Goal: Task Accomplishment & Management: Manage account settings

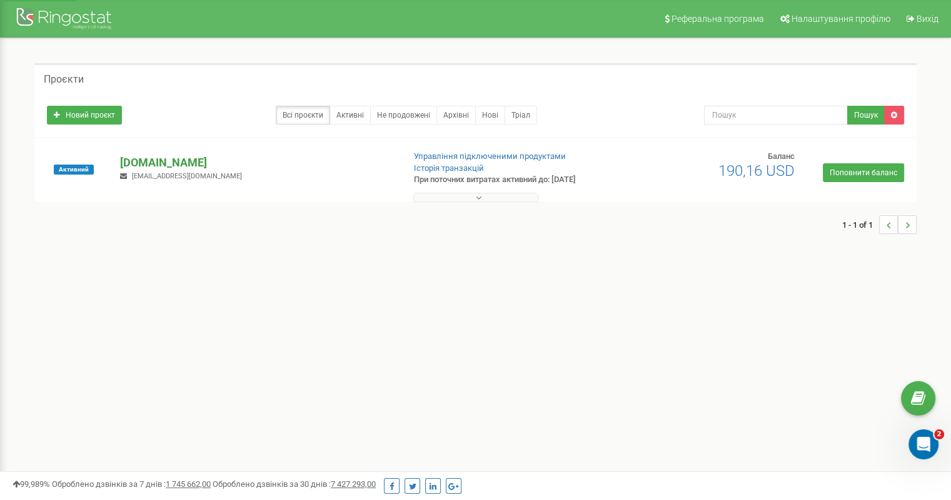
click at [181, 160] on p "[DOMAIN_NAME]" at bounding box center [256, 163] width 273 height 16
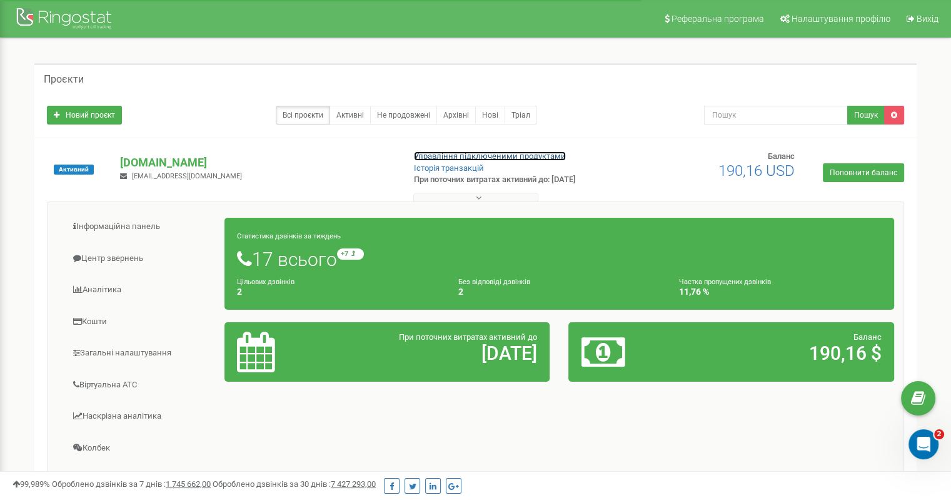
click at [449, 153] on link "Управління підключеними продуктами" at bounding box center [490, 155] width 152 height 9
click at [438, 156] on link "Управління підключеними продуктами" at bounding box center [490, 155] width 152 height 9
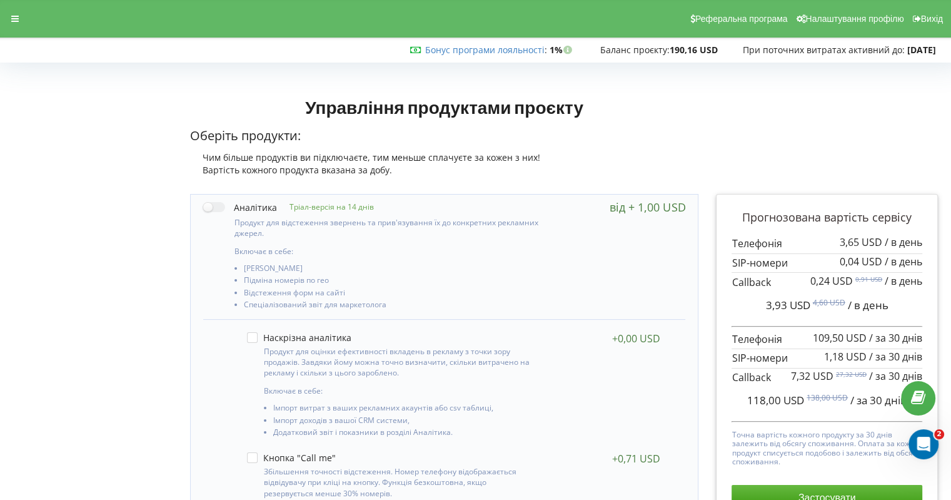
click at [18, 7] on div "Реферальна програма Налаштування профілю Вихід" at bounding box center [475, 19] width 969 height 38
click at [18, 14] on icon at bounding box center [15, 18] width 8 height 9
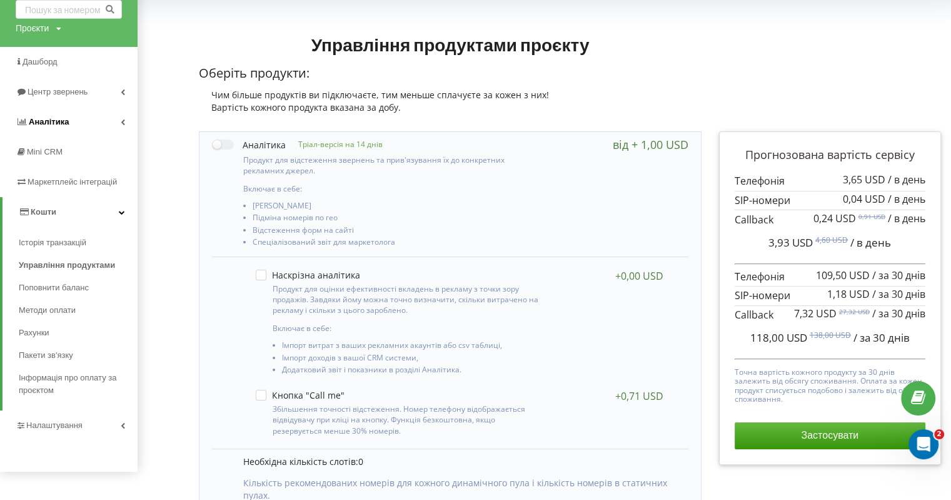
scroll to position [63, 0]
click at [78, 417] on link "Налаштування" at bounding box center [69, 425] width 138 height 30
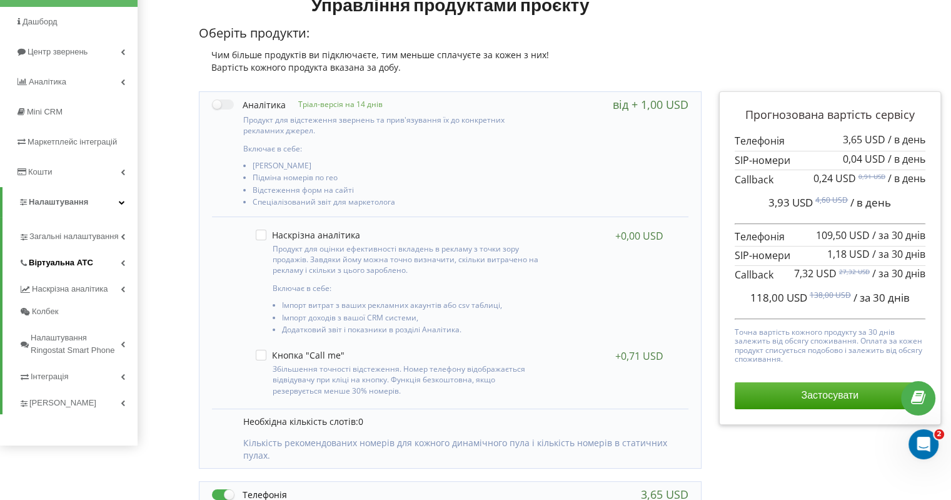
scroll to position [125, 0]
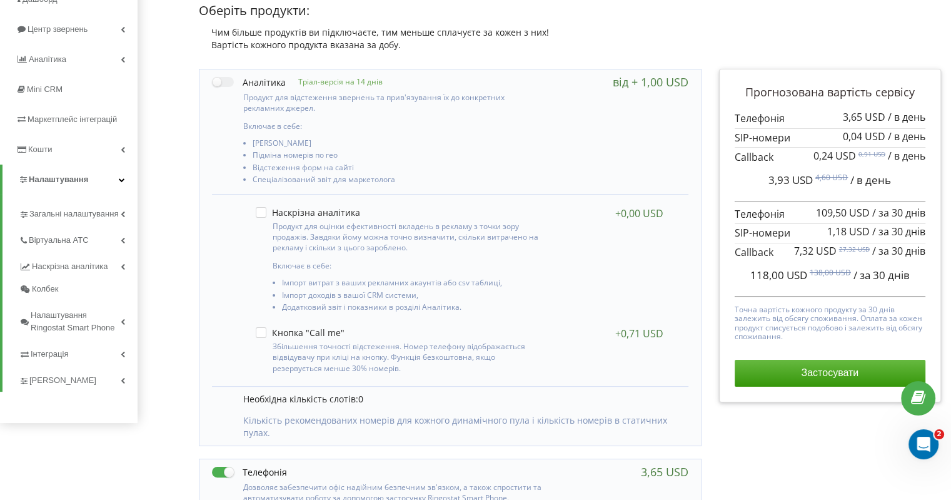
click at [120, 182] on icon at bounding box center [122, 179] width 6 height 6
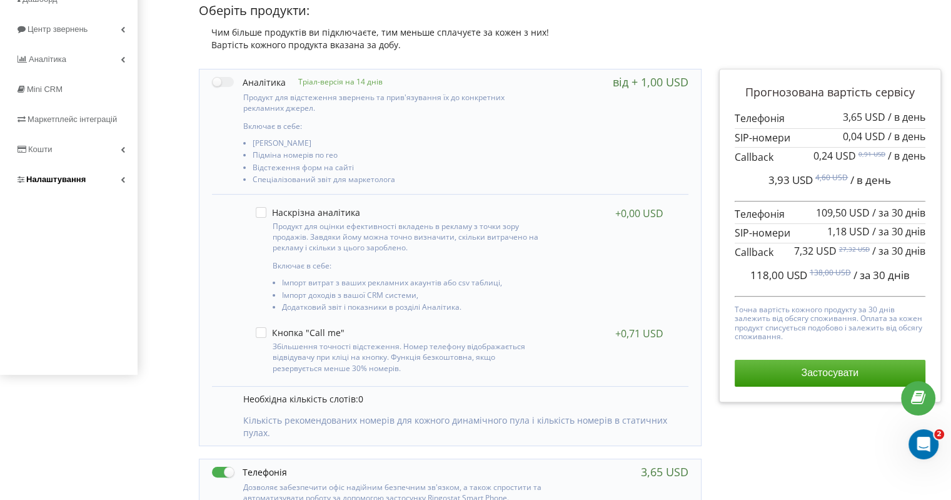
click at [123, 178] on icon at bounding box center [123, 179] width 4 height 6
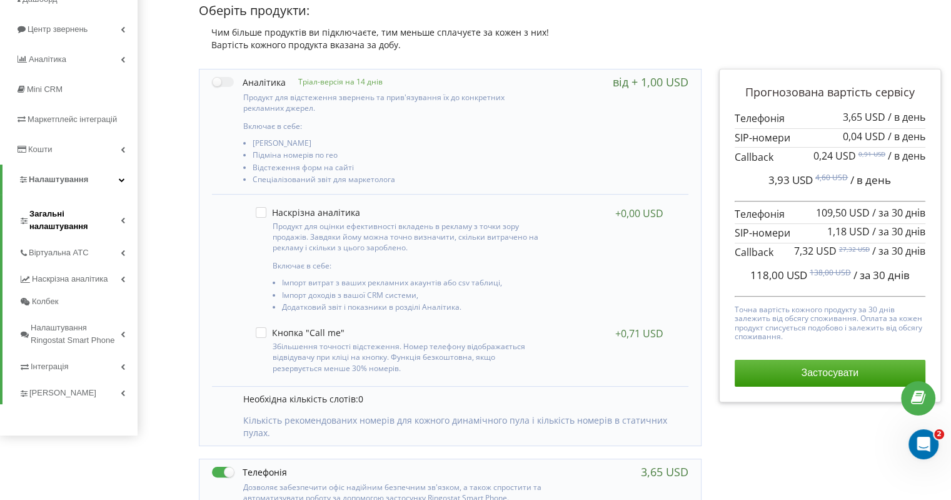
click at [116, 216] on span "Загальні налаштування" at bounding box center [74, 220] width 91 height 25
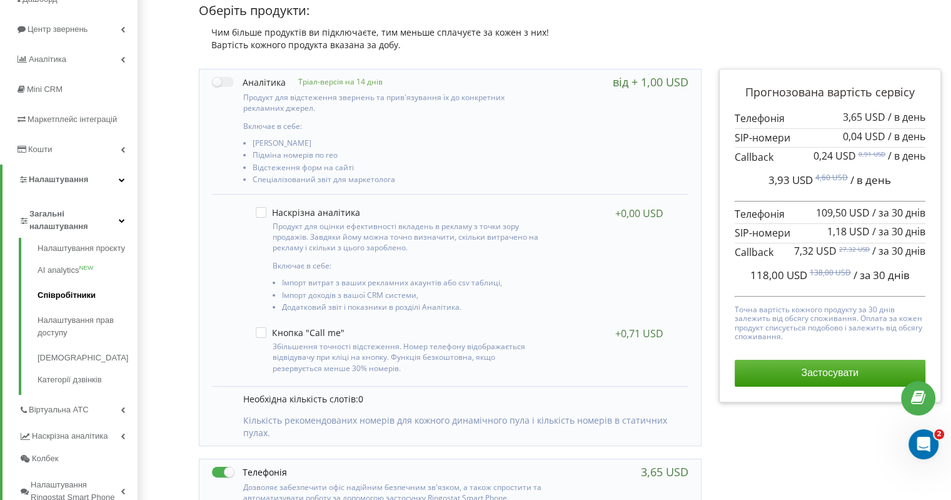
click at [83, 294] on link "Співробітники" at bounding box center [88, 295] width 100 height 25
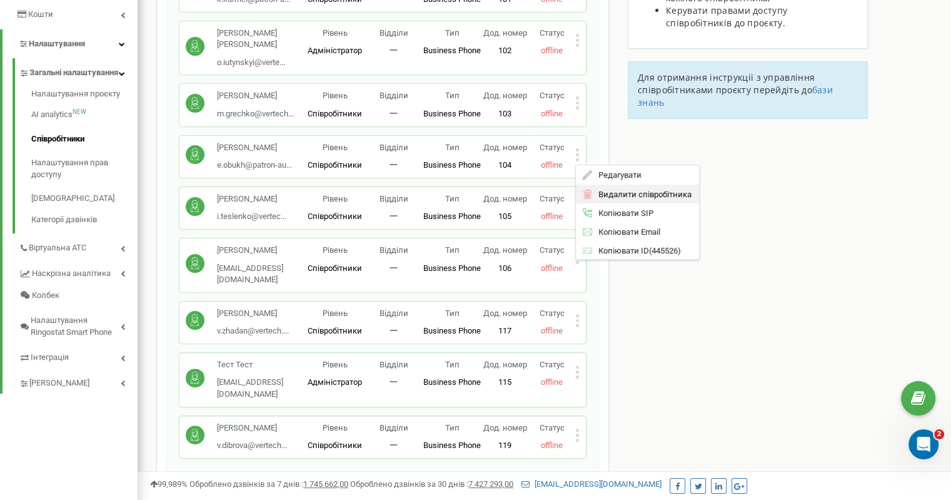
click at [617, 198] on span "Видалити співробітника" at bounding box center [641, 194] width 99 height 8
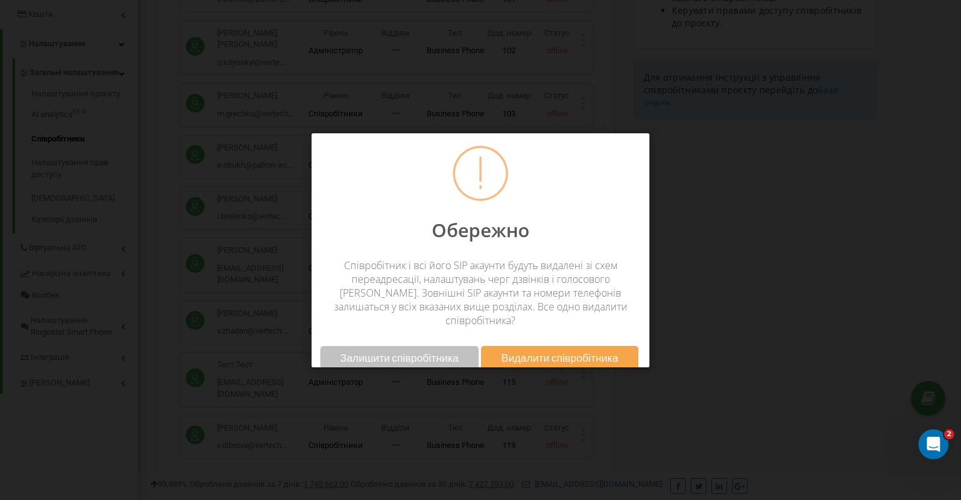
click at [525, 351] on span "Видалити співробітника" at bounding box center [559, 357] width 117 height 13
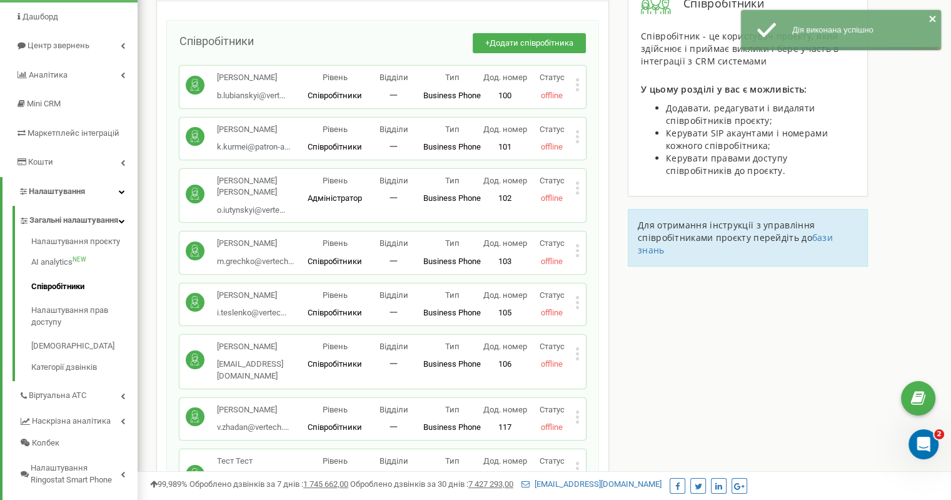
scroll to position [125, 0]
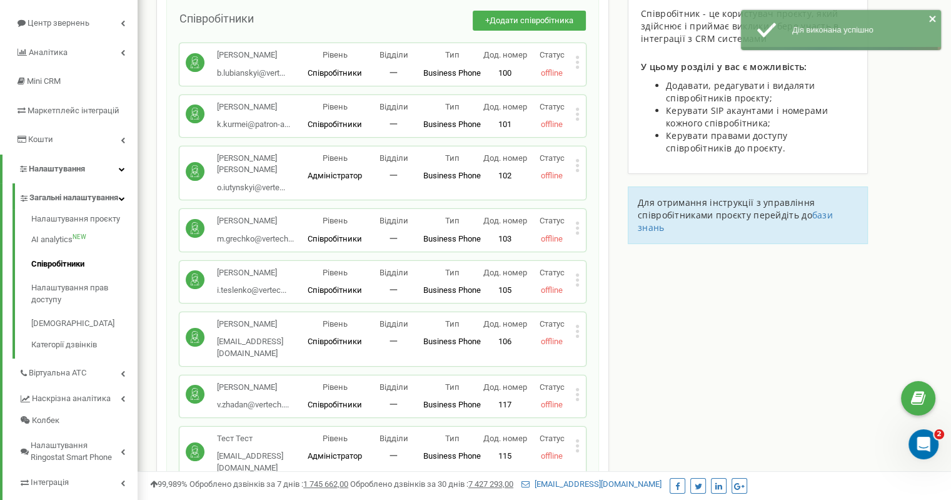
click at [578, 281] on icon at bounding box center [577, 279] width 3 height 3
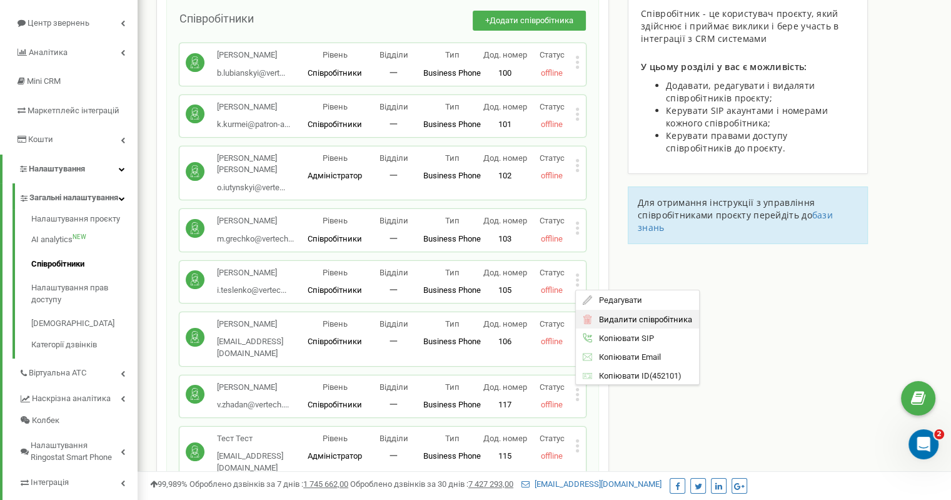
click at [608, 323] on span "Видалити співробітника" at bounding box center [641, 319] width 99 height 8
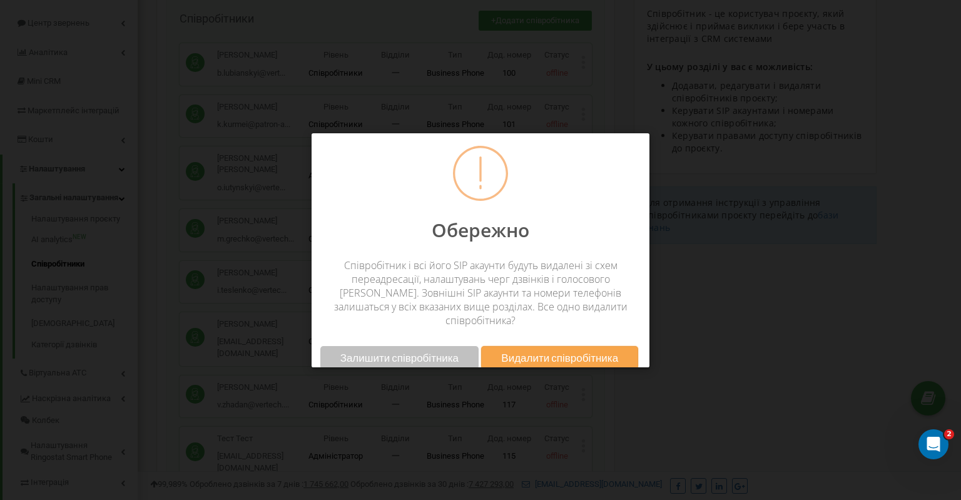
click at [542, 340] on div "Залишити співробітника Видалити співробітника" at bounding box center [481, 358] width 338 height 36
click at [540, 351] on span "Видалити співробітника" at bounding box center [559, 357] width 117 height 13
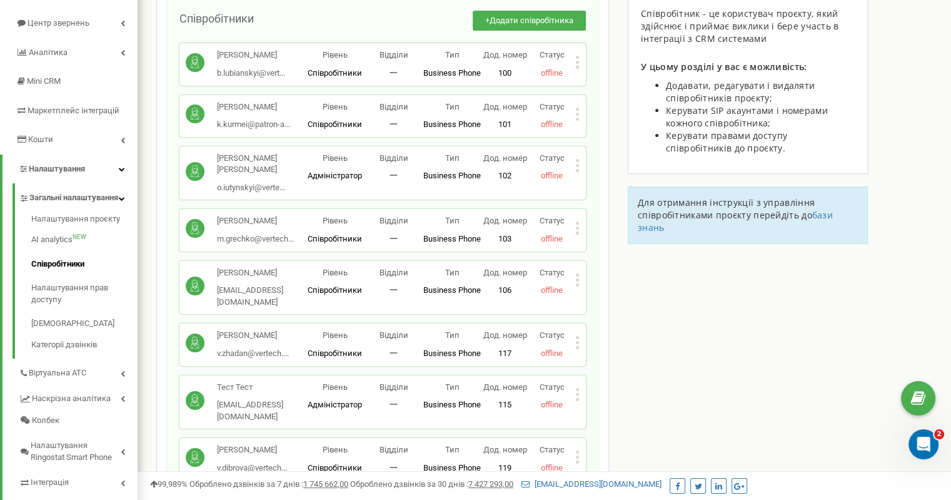
click at [577, 115] on icon at bounding box center [577, 113] width 3 height 3
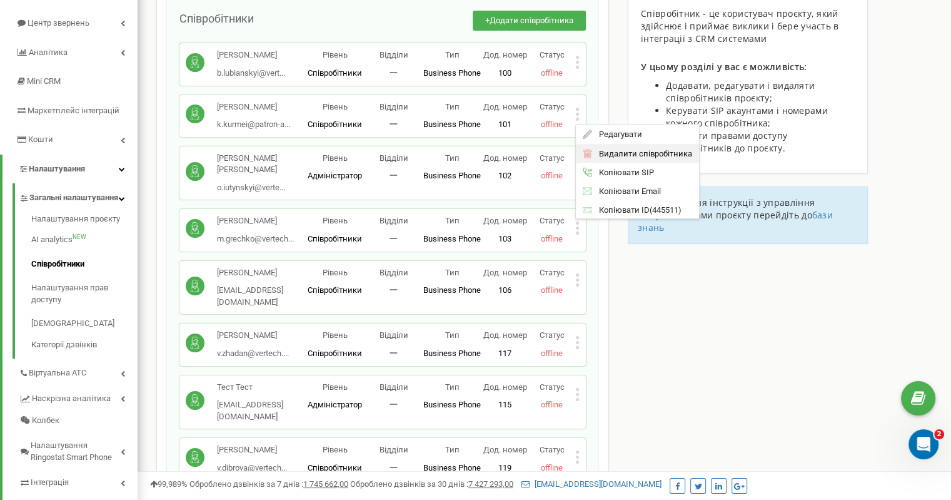
click at [606, 158] on span "Видалити співробітника" at bounding box center [641, 154] width 99 height 8
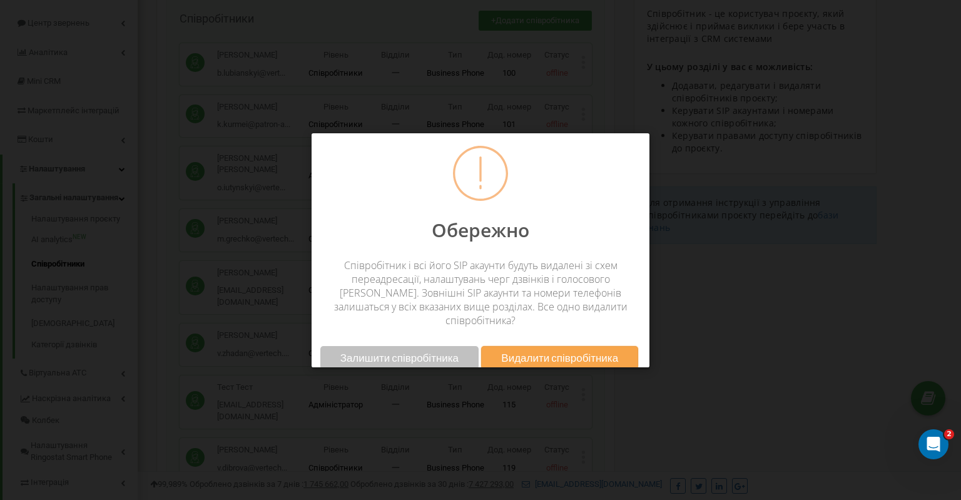
click at [560, 350] on button "Видалити співробітника" at bounding box center [559, 357] width 157 height 23
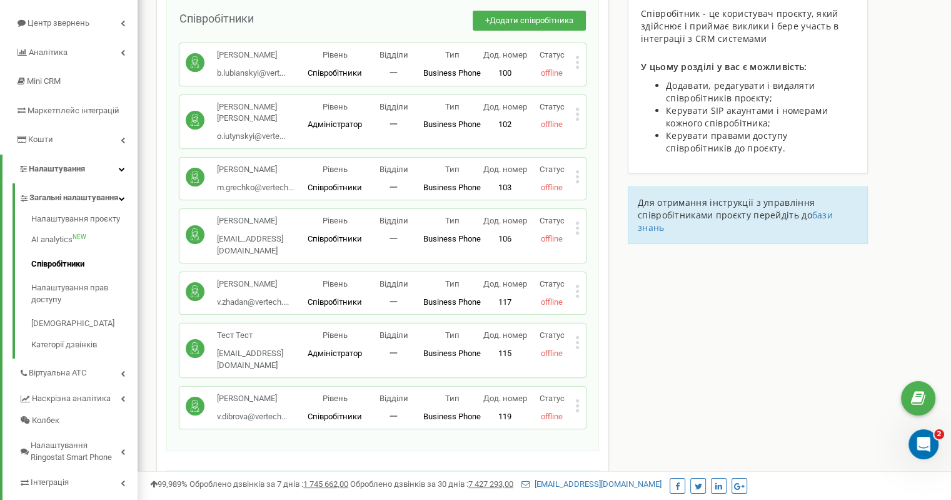
click at [577, 178] on icon at bounding box center [577, 176] width 3 height 3
click at [323, 191] on div "Рівень Співробітники" at bounding box center [335, 178] width 59 height 29
click at [578, 121] on icon at bounding box center [577, 114] width 4 height 13
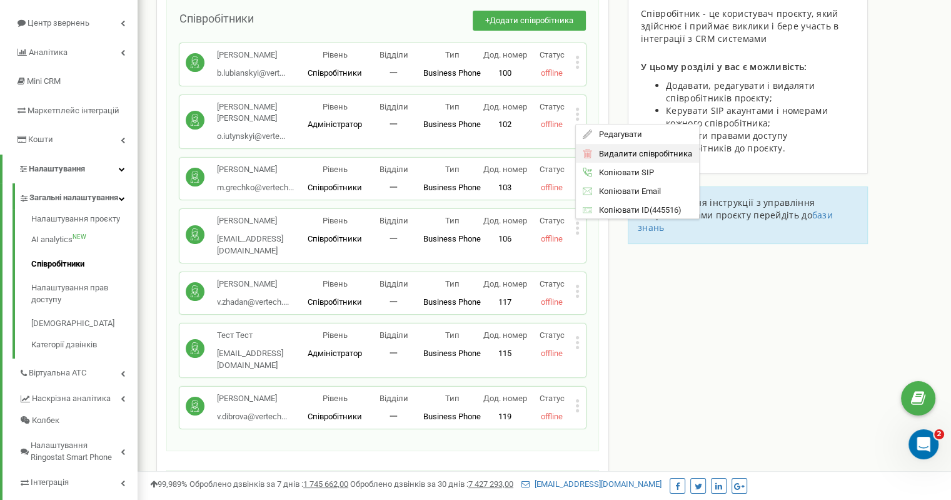
click at [601, 158] on span "Видалити співробітника" at bounding box center [641, 154] width 99 height 8
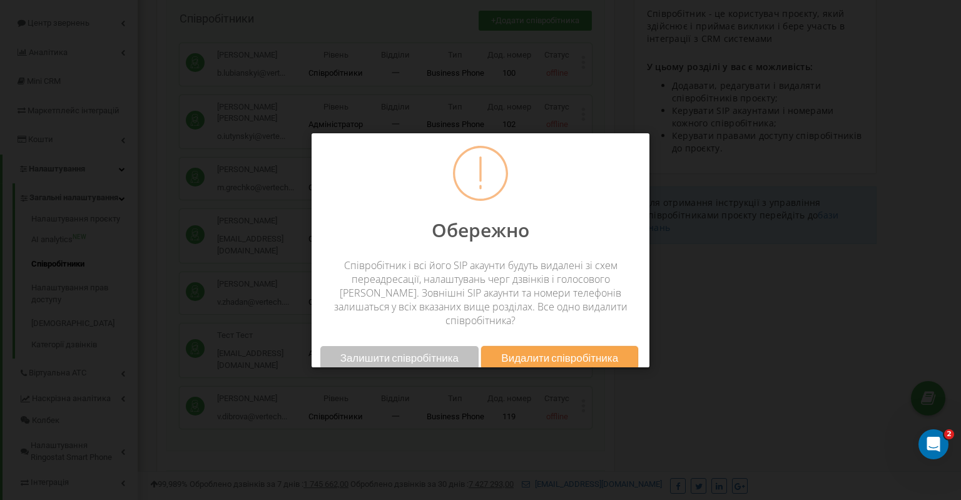
click at [555, 351] on span "Видалити співробітника" at bounding box center [559, 357] width 117 height 13
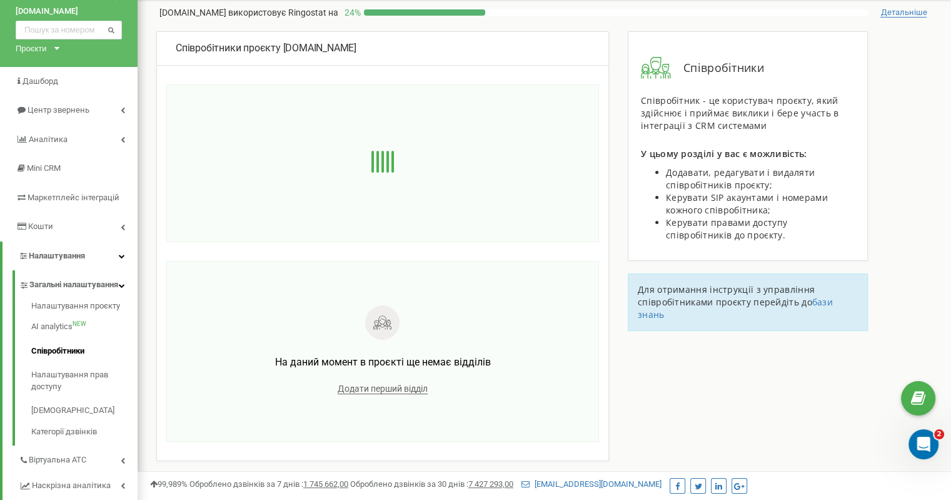
scroll to position [0, 0]
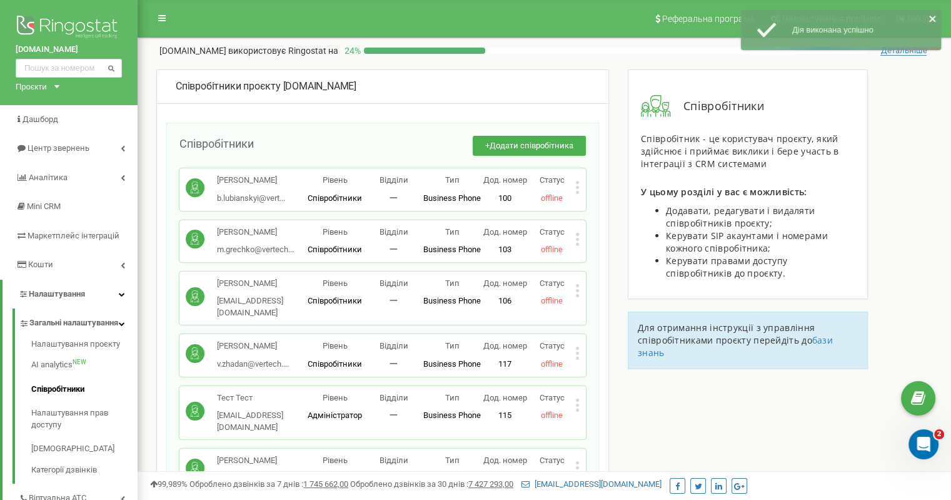
click at [930, 18] on icon "close" at bounding box center [933, 19] width 9 height 10
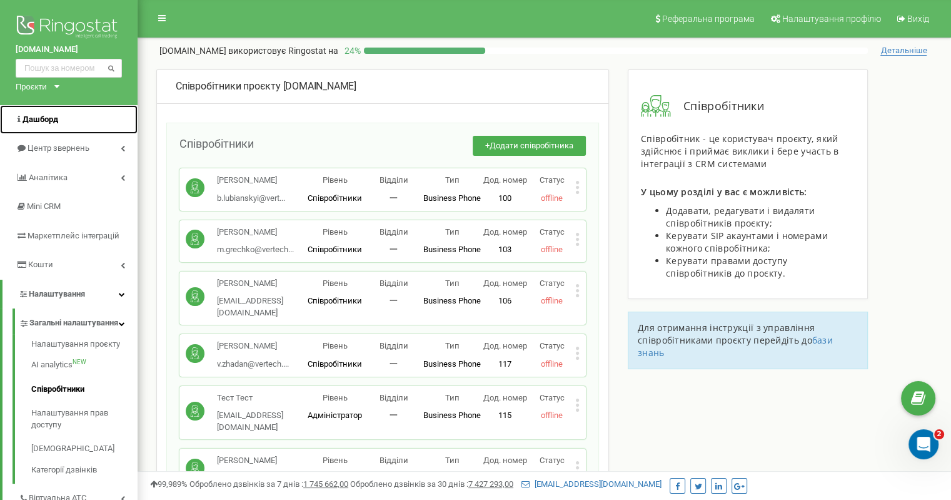
click at [56, 120] on span "Дашборд" at bounding box center [41, 118] width 36 height 9
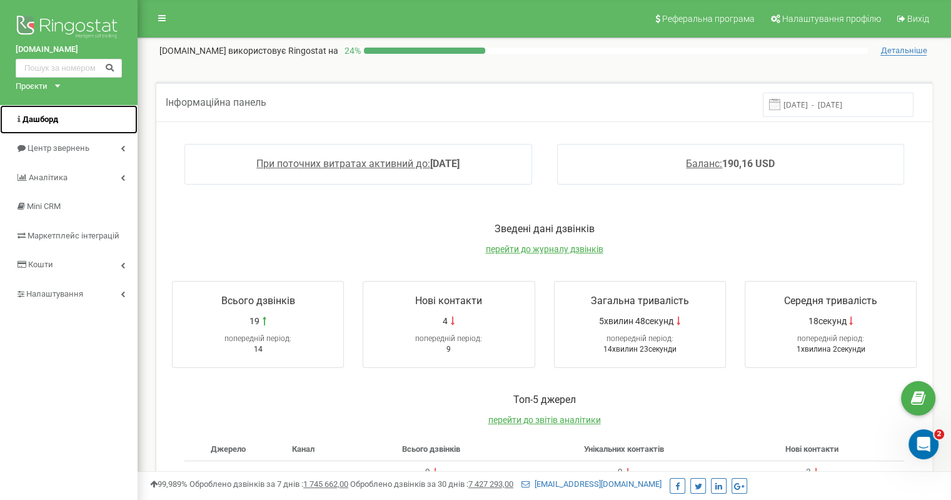
click at [64, 125] on link "Дашборд" at bounding box center [69, 119] width 138 height 29
click at [41, 89] on div "Проєкти" at bounding box center [32, 87] width 32 height 12
click at [165, 258] on div "Зведені дані дзвінків перейти до журналу дзвінків" at bounding box center [545, 245] width 770 height 46
click at [28, 156] on link "Центр звернень" at bounding box center [69, 148] width 138 height 29
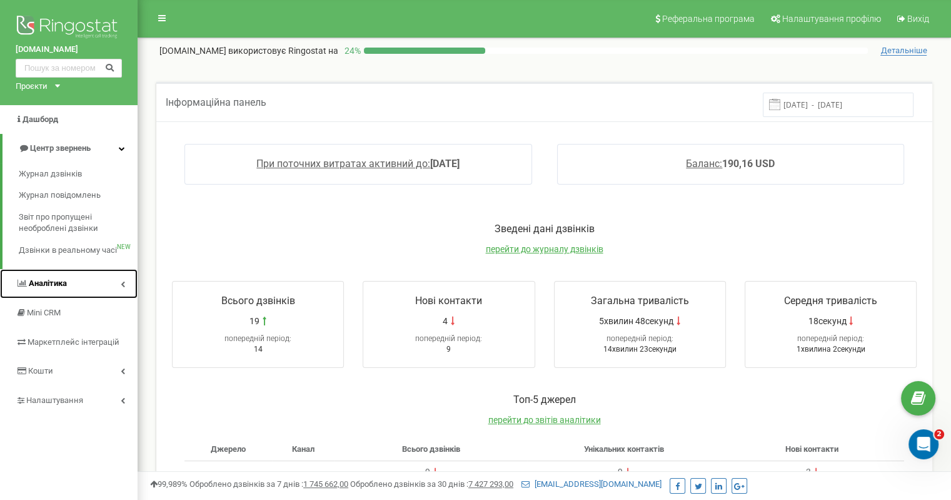
click at [41, 295] on link "Аналiтика" at bounding box center [69, 283] width 138 height 29
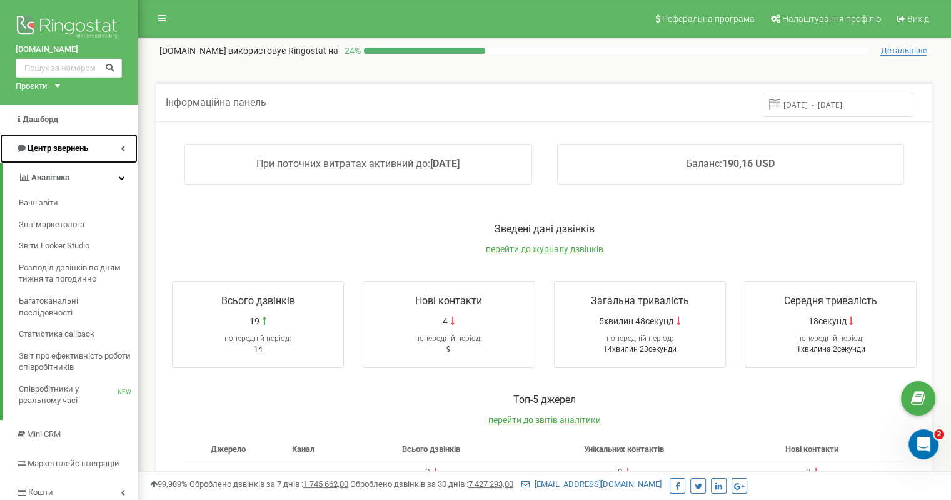
click at [80, 155] on link "Центр звернень" at bounding box center [69, 148] width 138 height 29
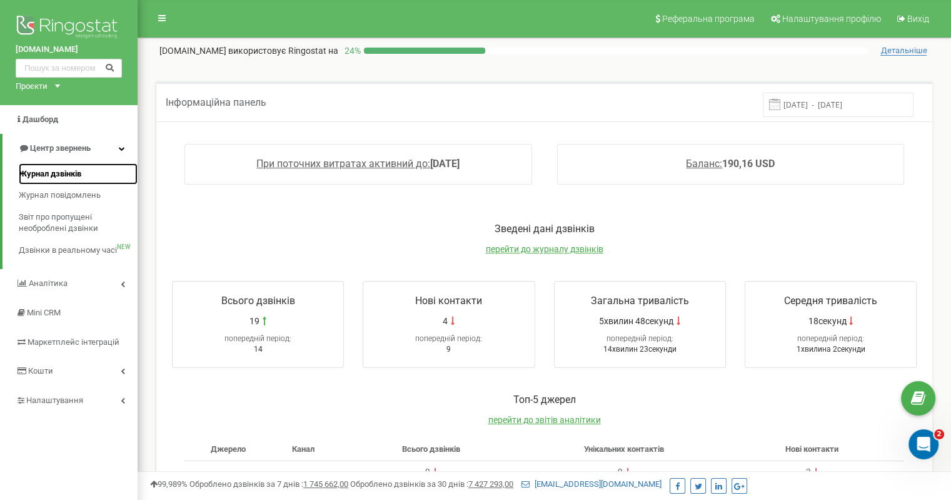
click at [69, 174] on span "Журнал дзвінків" at bounding box center [50, 174] width 63 height 12
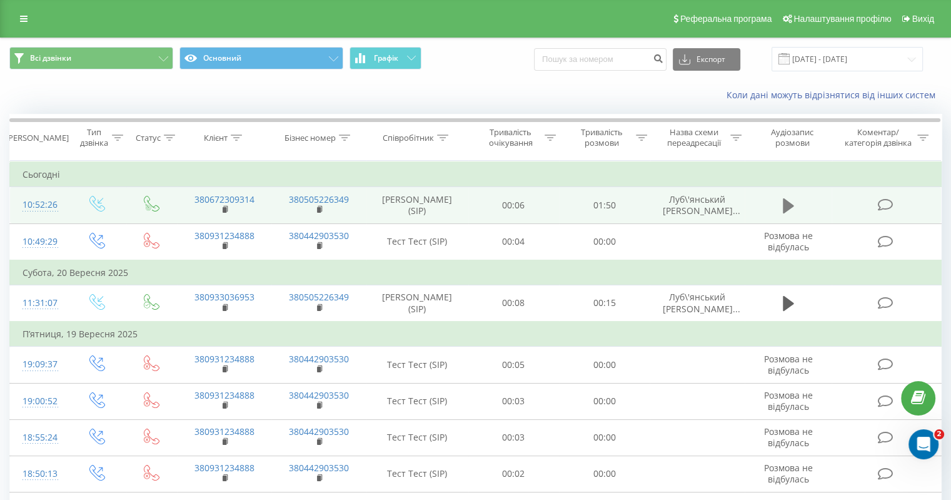
click at [783, 211] on icon at bounding box center [788, 205] width 11 height 15
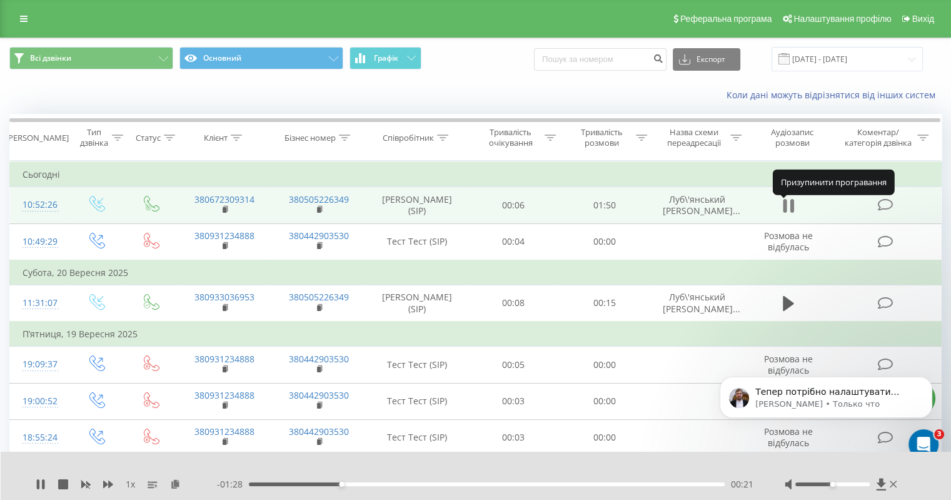
click at [790, 210] on icon at bounding box center [788, 206] width 11 height 18
click at [798, 399] on p "Serhii • Только что" at bounding box center [836, 403] width 161 height 11
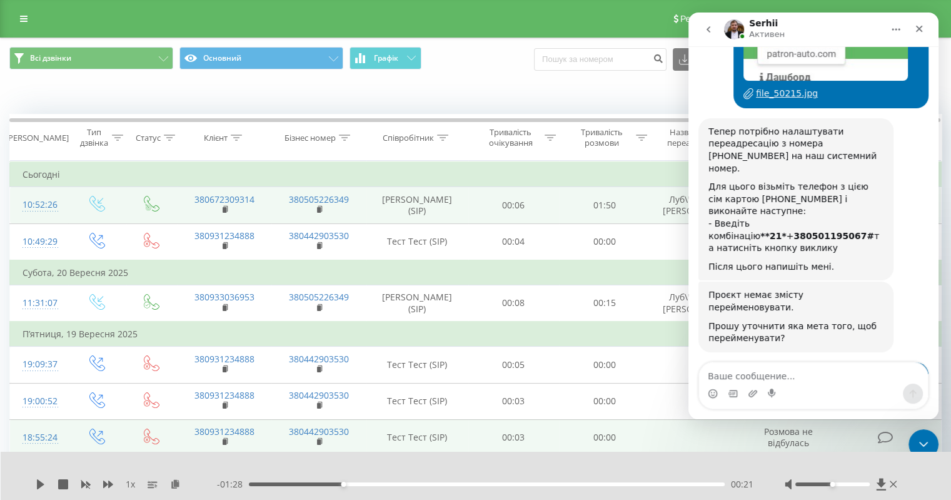
scroll to position [1, 0]
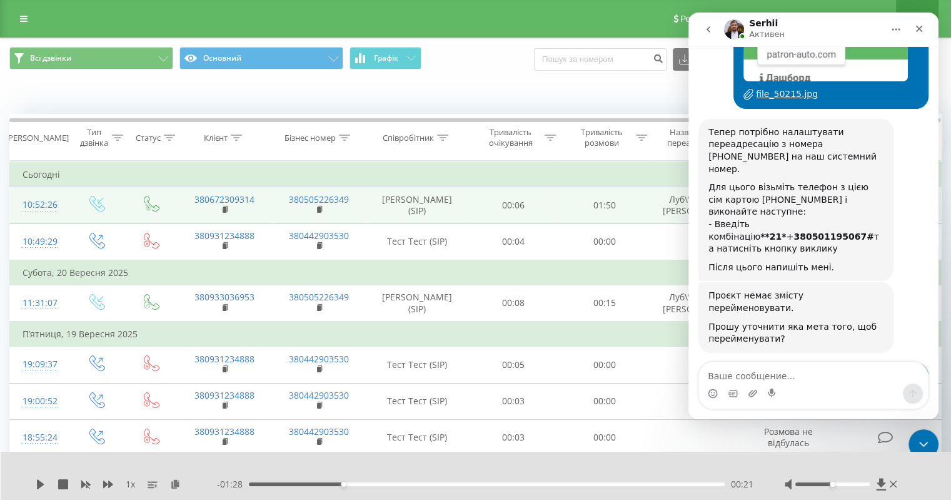
click at [927, 12] on link "Вихід" at bounding box center [917, 19] width 43 height 38
click at [921, 29] on icon "Закрыть" at bounding box center [920, 29] width 10 height 10
